Goal: Task Accomplishment & Management: Manage account settings

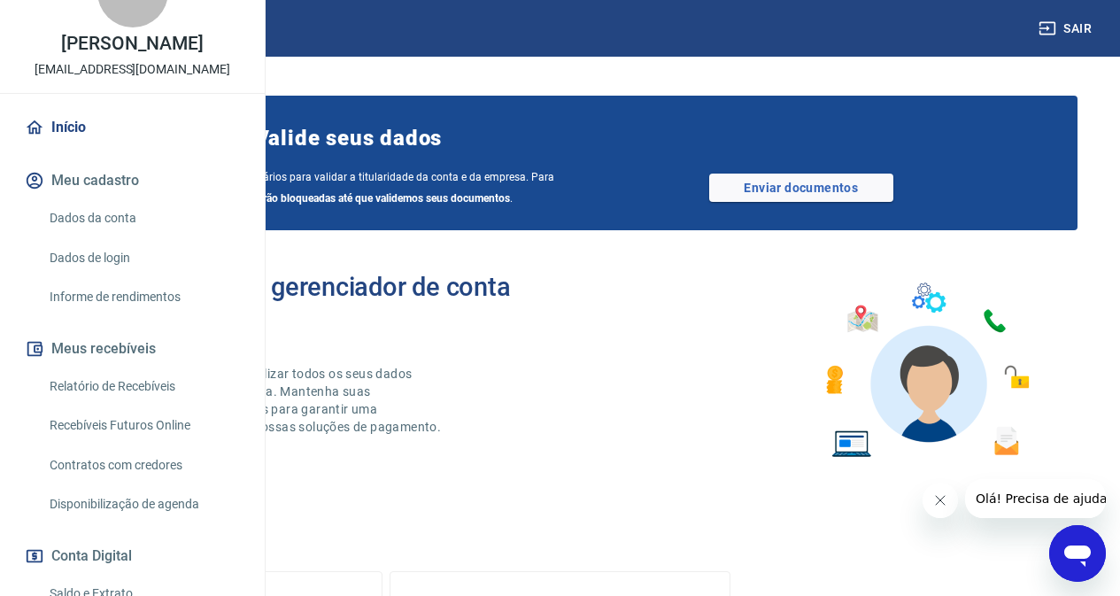
scroll to position [89, 0]
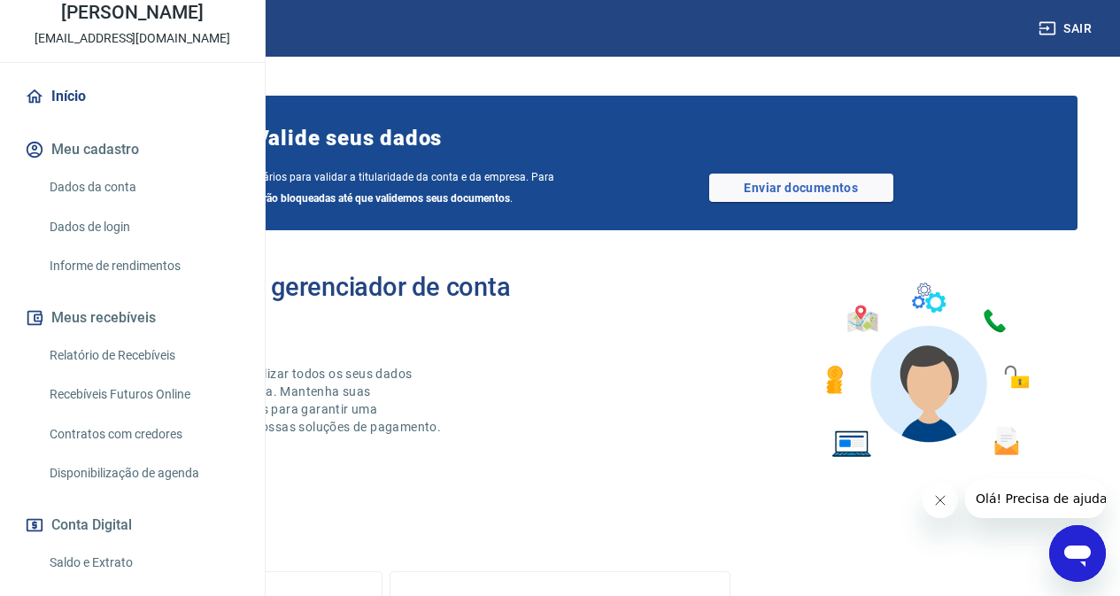
click at [117, 205] on link "Dados da conta" at bounding box center [142, 187] width 201 height 36
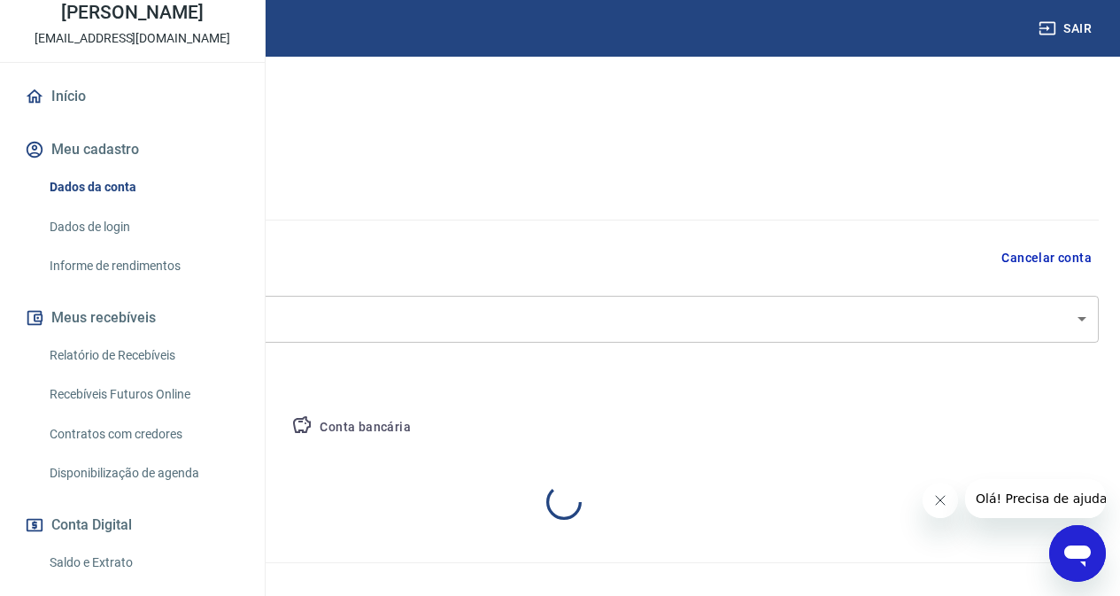
select select "SP"
select select "business"
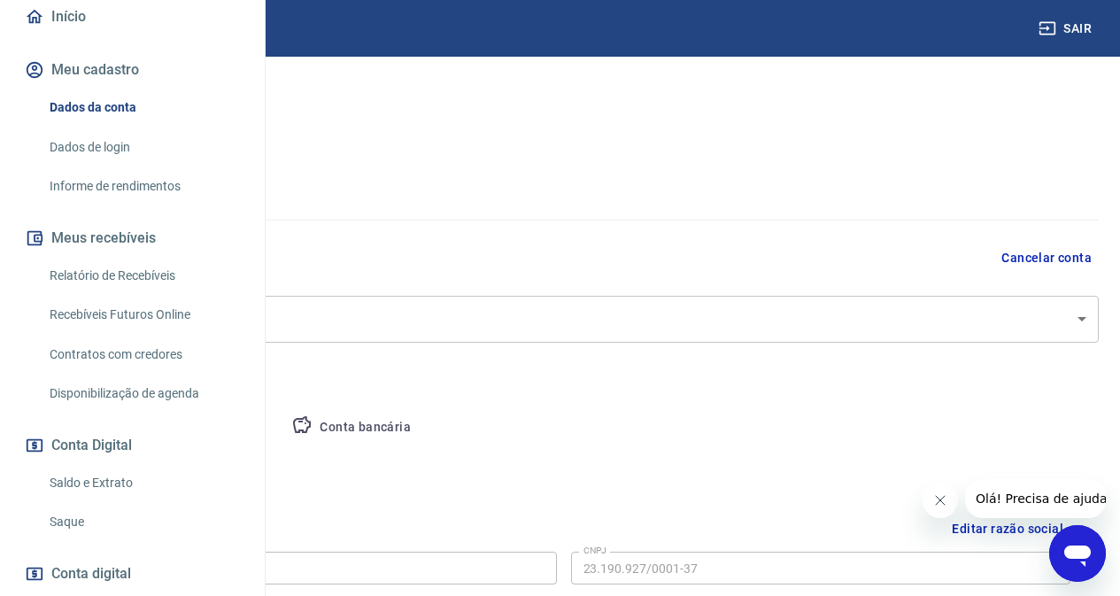
scroll to position [328, 0]
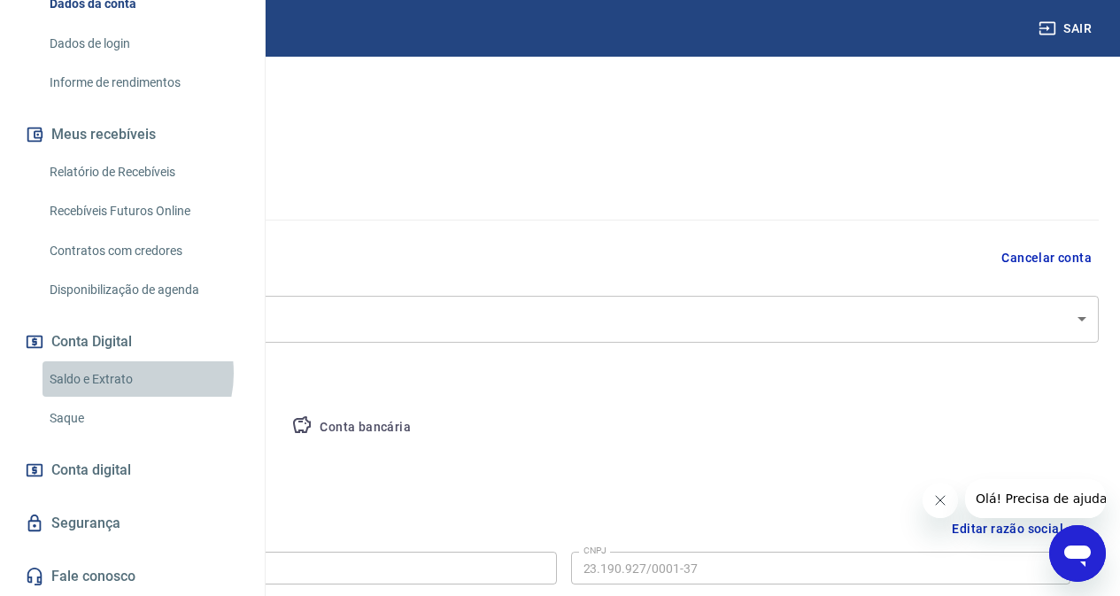
click at [119, 373] on link "Saldo e Extrato" at bounding box center [142, 379] width 201 height 36
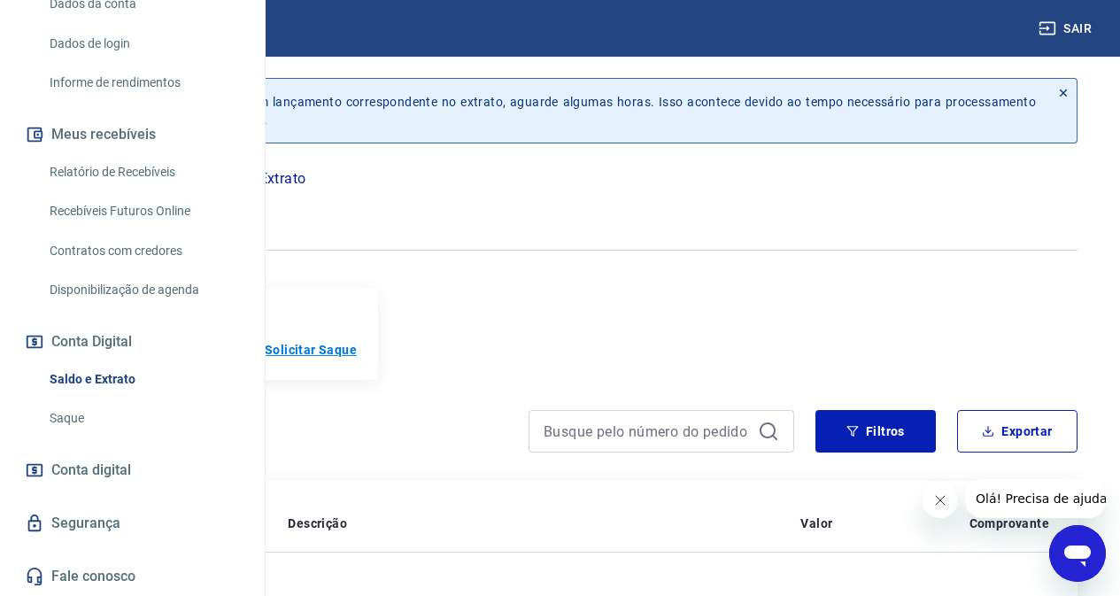
click at [357, 350] on p "Solicitar Saque" at bounding box center [311, 350] width 92 height 18
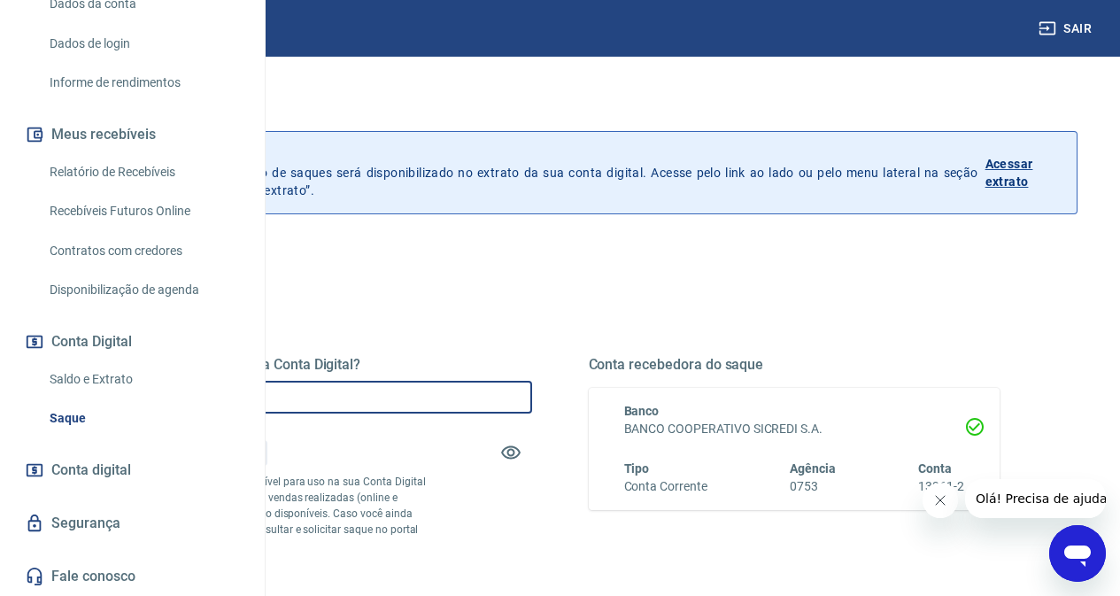
click at [495, 397] on input "R$ 0,00" at bounding box center [326, 397] width 412 height 33
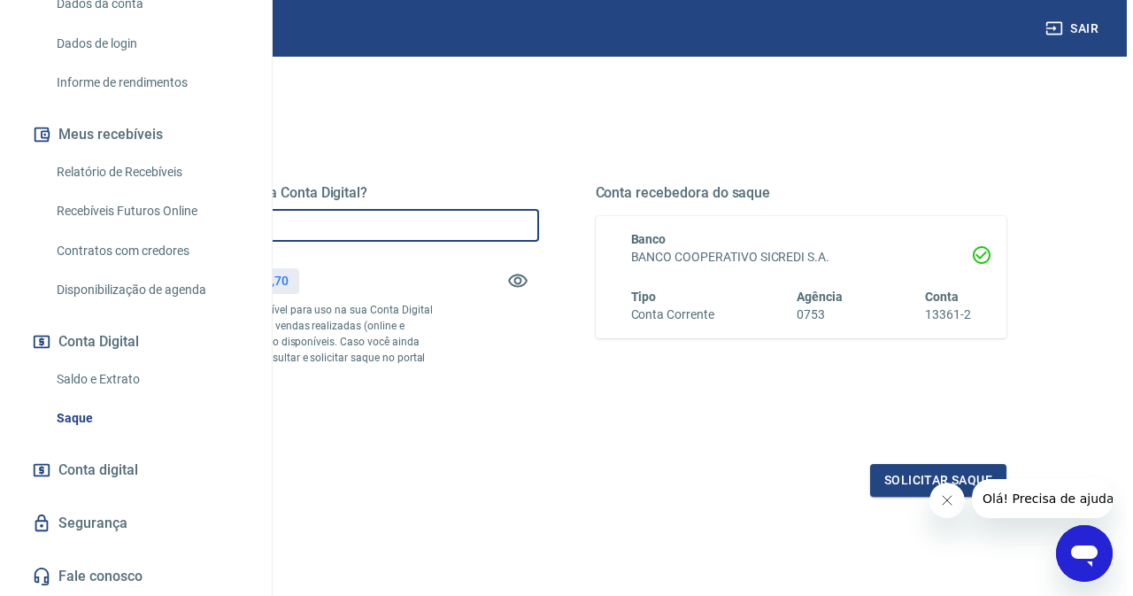
scroll to position [312, 0]
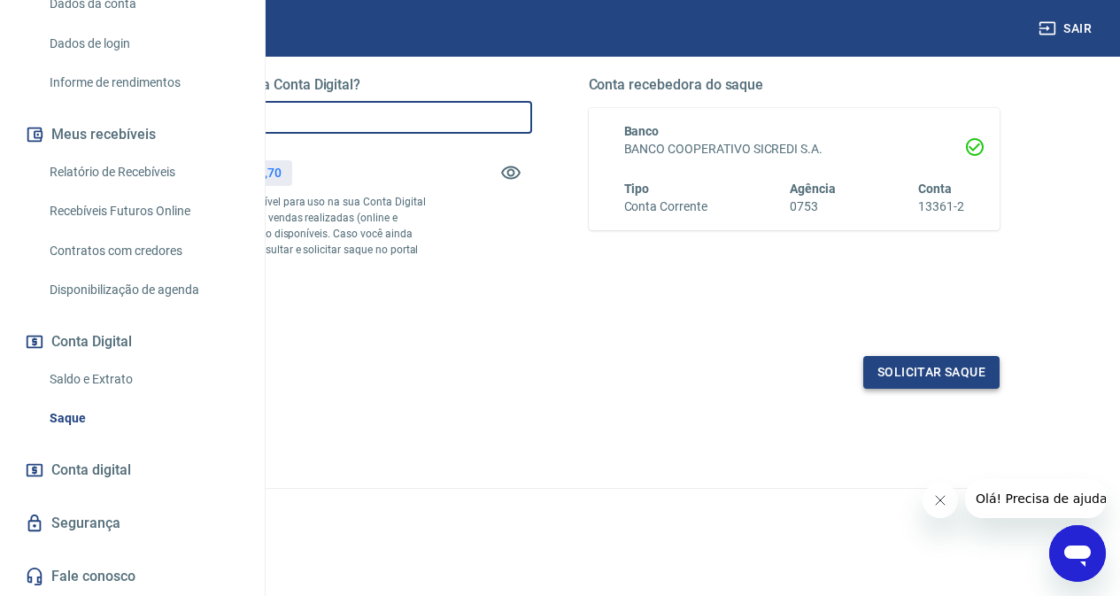
type input "R$ 3.269,70"
click at [943, 379] on button "Solicitar saque" at bounding box center [931, 372] width 136 height 33
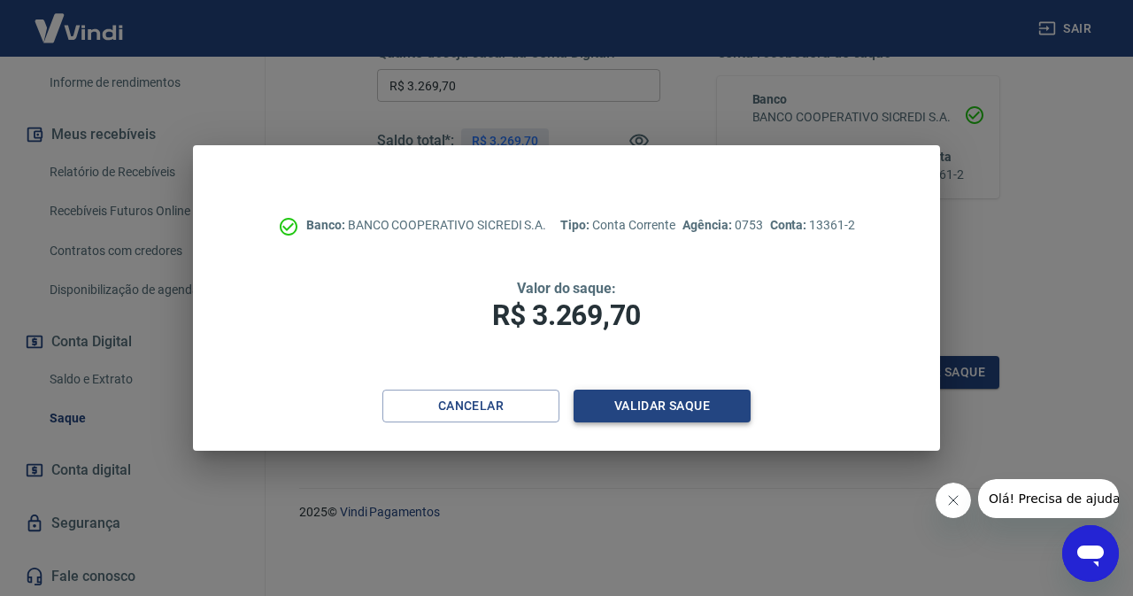
click at [692, 408] on button "Validar saque" at bounding box center [662, 406] width 177 height 33
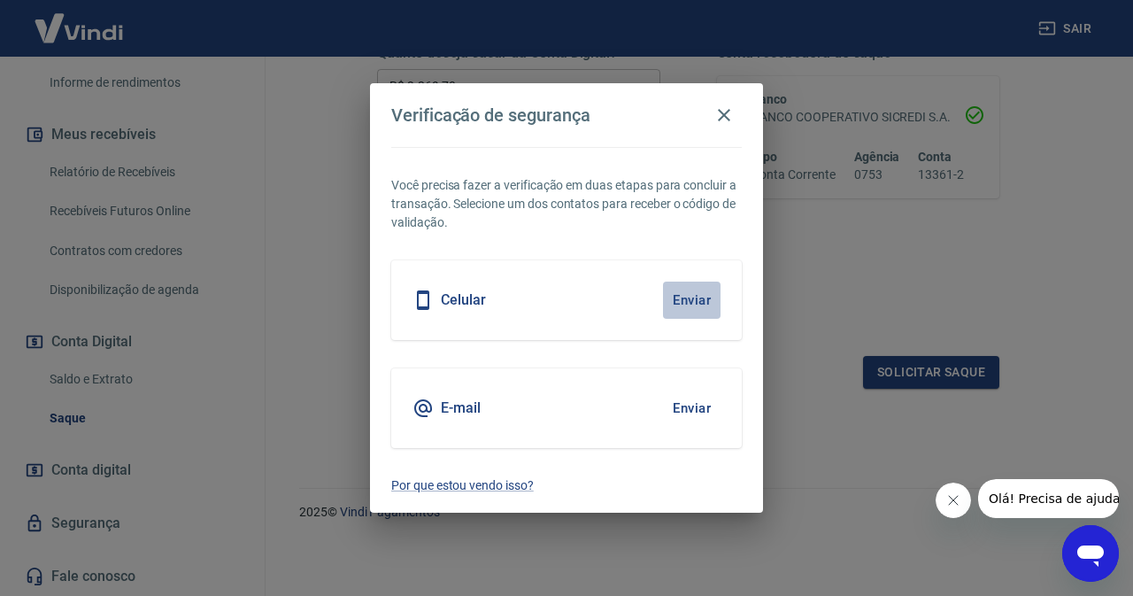
click at [695, 301] on button "Enviar" at bounding box center [692, 300] width 58 height 37
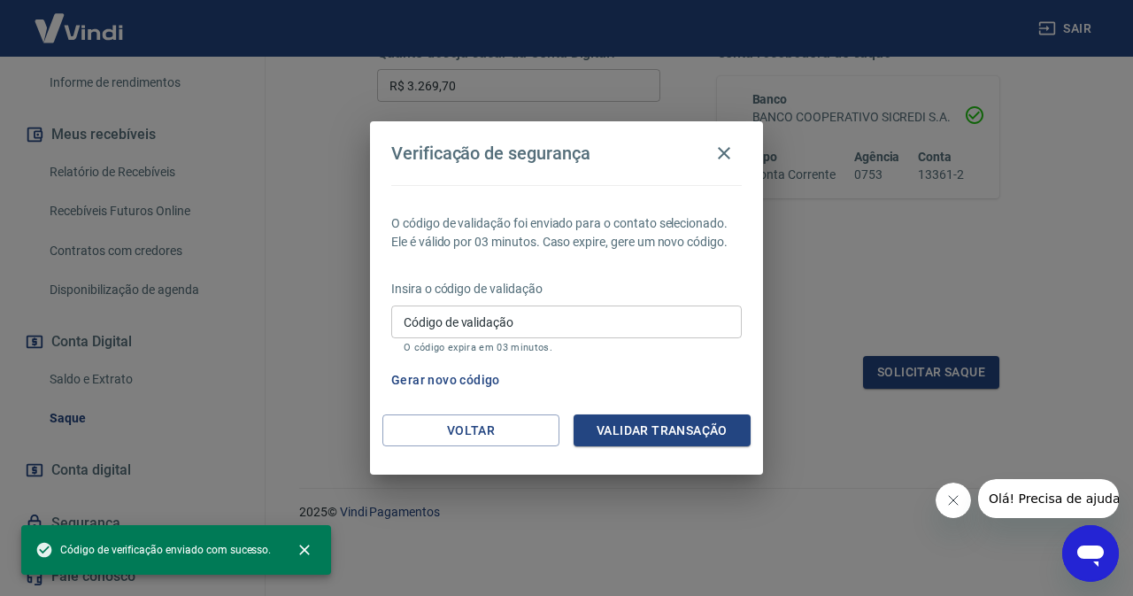
click at [686, 310] on input "Código de validação" at bounding box center [566, 321] width 351 height 33
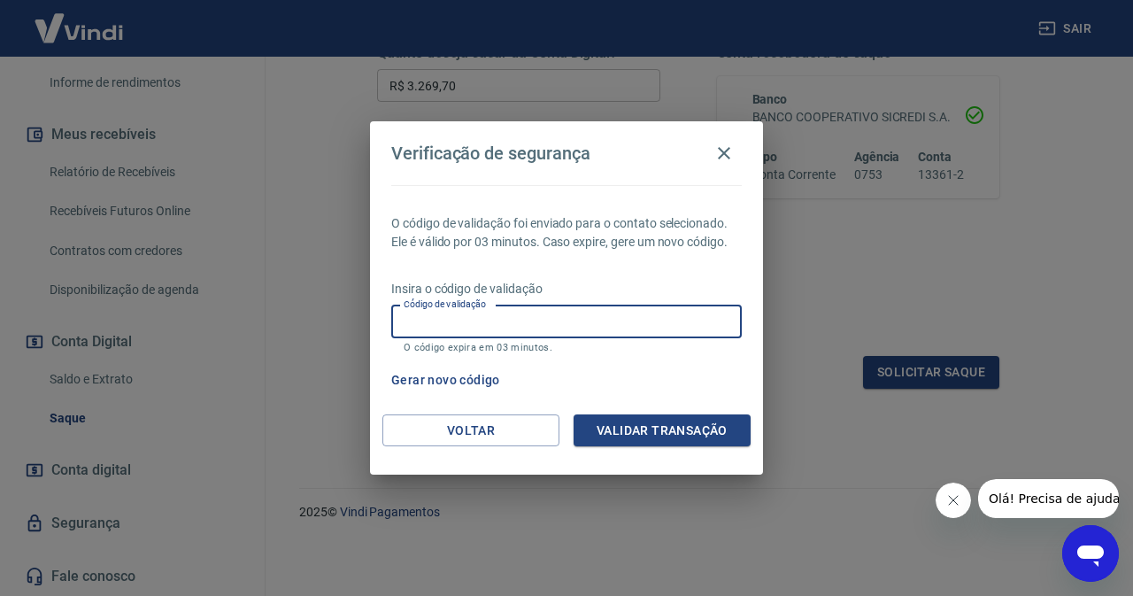
click at [681, 240] on p "O código de validação foi enviado para o contato selecionado. Ele é válido por …" at bounding box center [566, 232] width 351 height 37
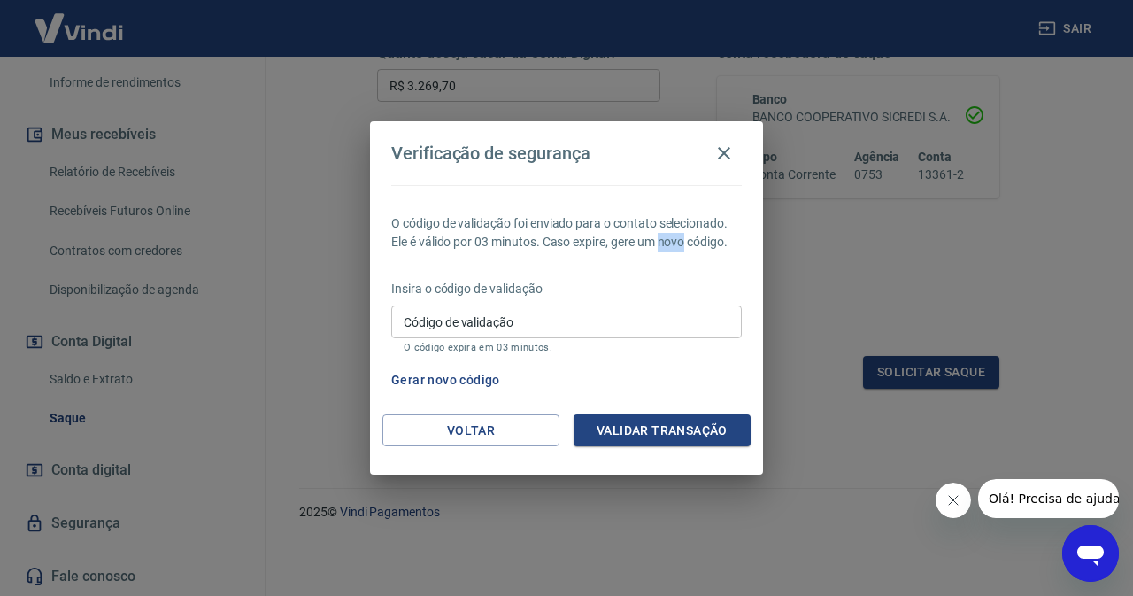
click at [681, 240] on p "O código de validação foi enviado para o contato selecionado. Ele é válido por …" at bounding box center [566, 232] width 351 height 37
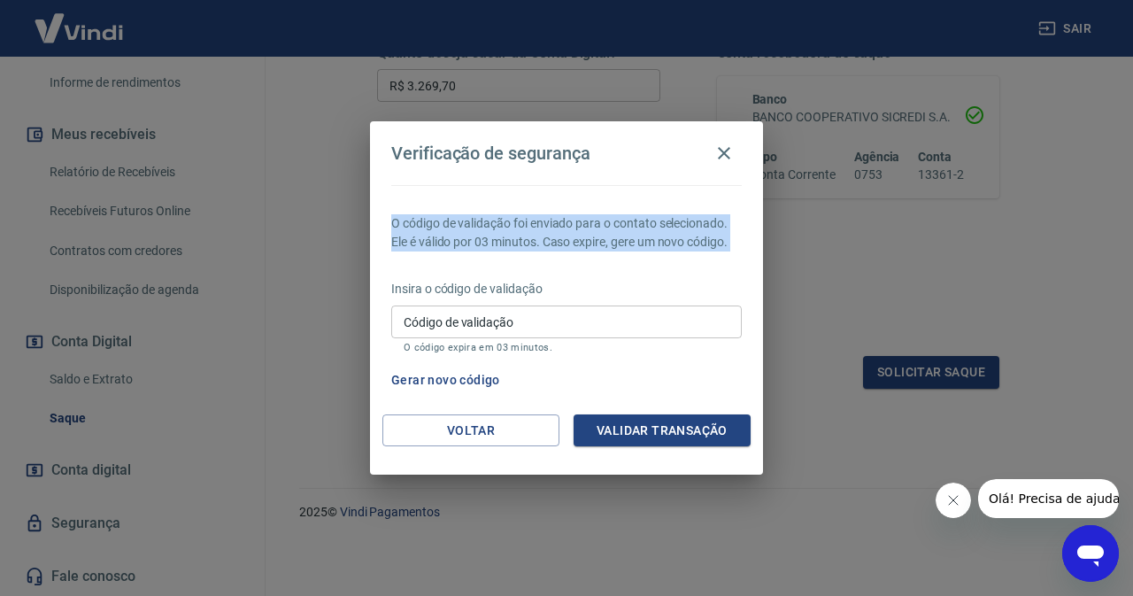
click at [681, 240] on p "O código de validação foi enviado para o contato selecionado. Ele é válido por …" at bounding box center [566, 232] width 351 height 37
click at [595, 332] on input "Código de validação" at bounding box center [566, 321] width 351 height 33
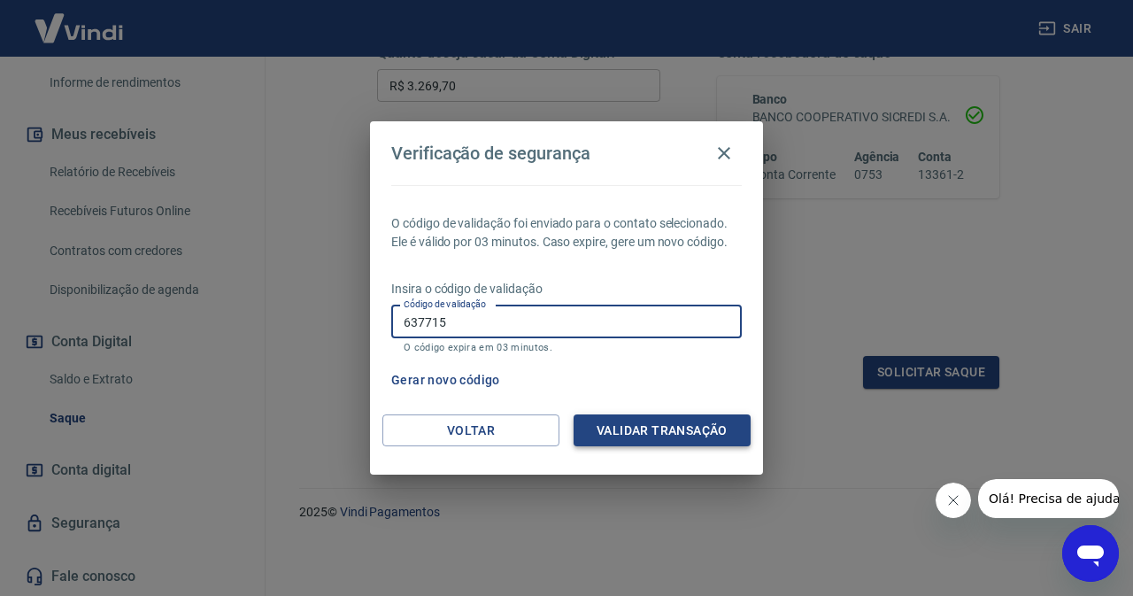
type input "637715"
click at [649, 434] on button "Validar transação" at bounding box center [662, 430] width 177 height 33
